Goal: Task Accomplishment & Management: Manage account settings

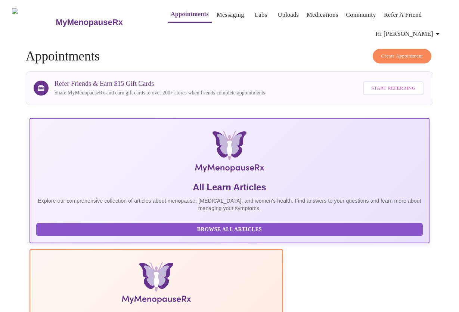
scroll to position [261, 0]
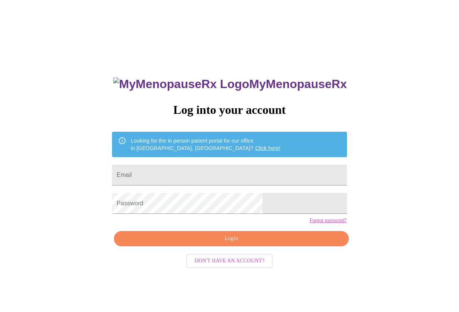
scroll to position [7, 0]
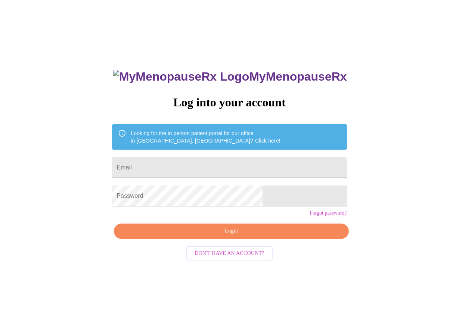
click at [174, 160] on input "Email" at bounding box center [229, 167] width 235 height 21
type input "[EMAIL_ADDRESS][DOMAIN_NAME]"
click at [219, 236] on span "Login" at bounding box center [230, 231] width 217 height 9
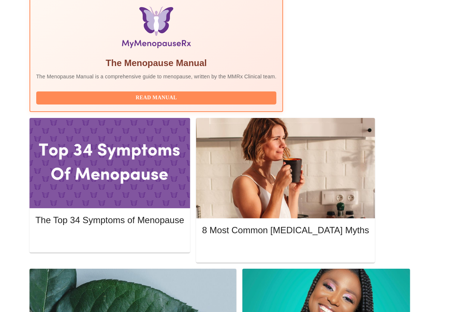
scroll to position [299, 0]
